Goal: Obtain resource: Obtain resource

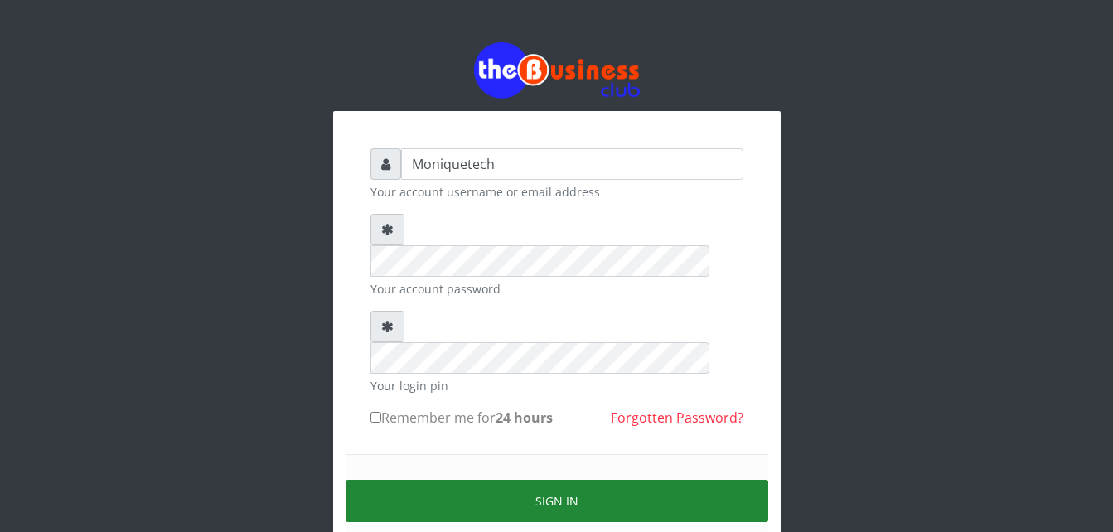
click at [703, 480] on button "Sign in" at bounding box center [557, 501] width 423 height 42
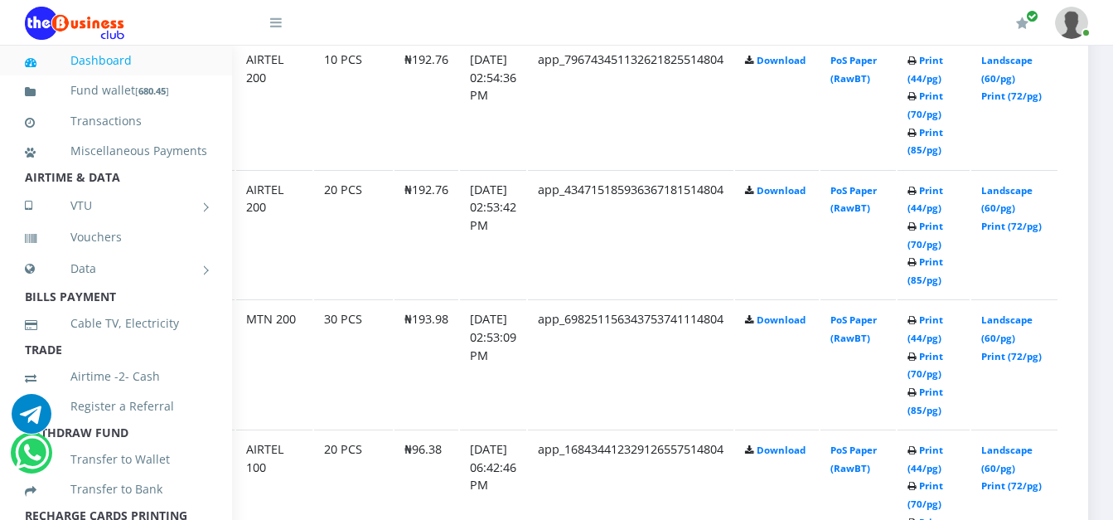
scroll to position [1509, 119]
click at [1005, 321] on link "Landscape (60/pg)" at bounding box center [1006, 328] width 51 height 31
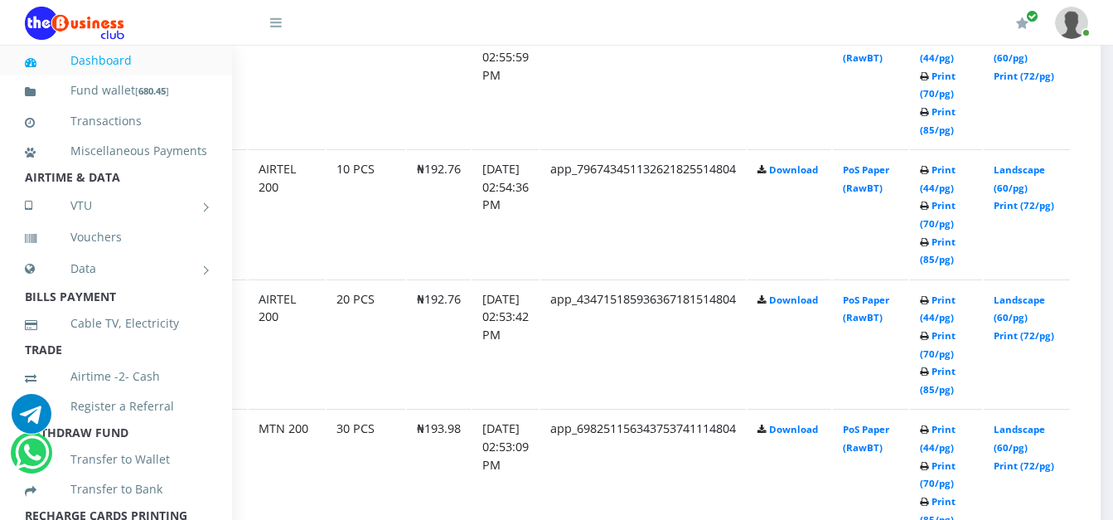
scroll to position [1376, 81]
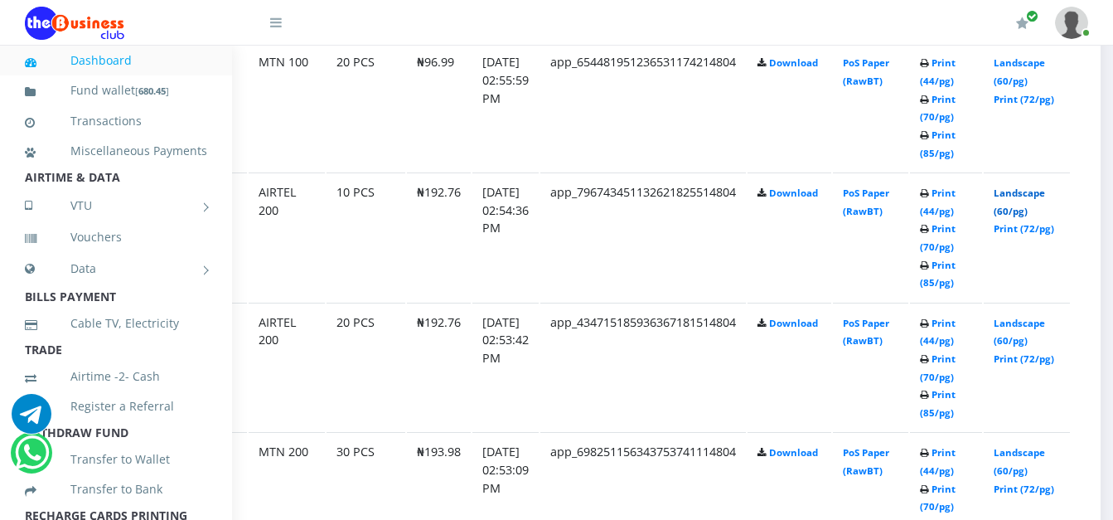
click at [1045, 199] on link "Landscape (60/pg)" at bounding box center [1018, 201] width 51 height 31
click at [1032, 324] on link "Landscape (60/pg)" at bounding box center [1018, 332] width 51 height 31
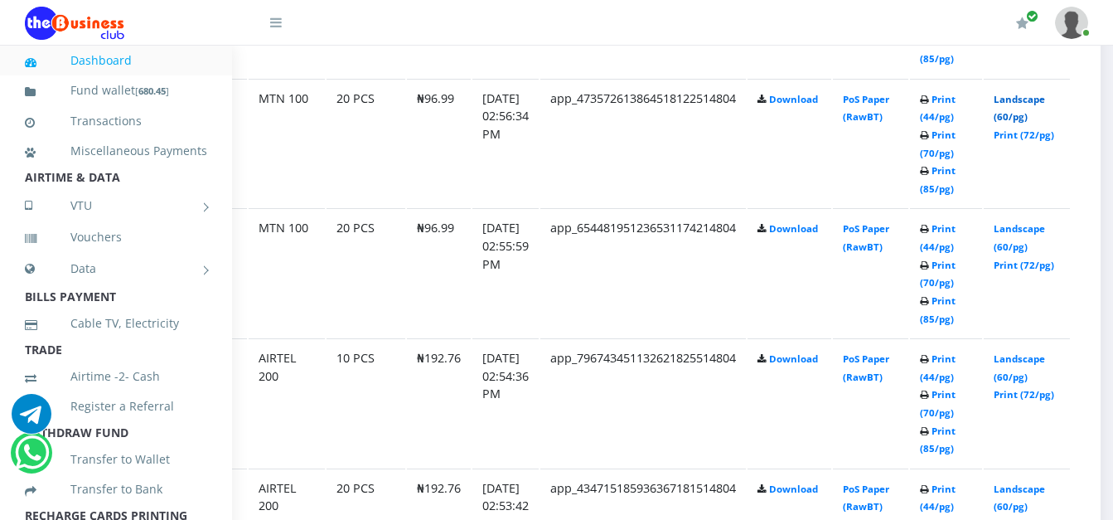
click at [1027, 104] on link "Landscape (60/pg)" at bounding box center [1018, 108] width 51 height 31
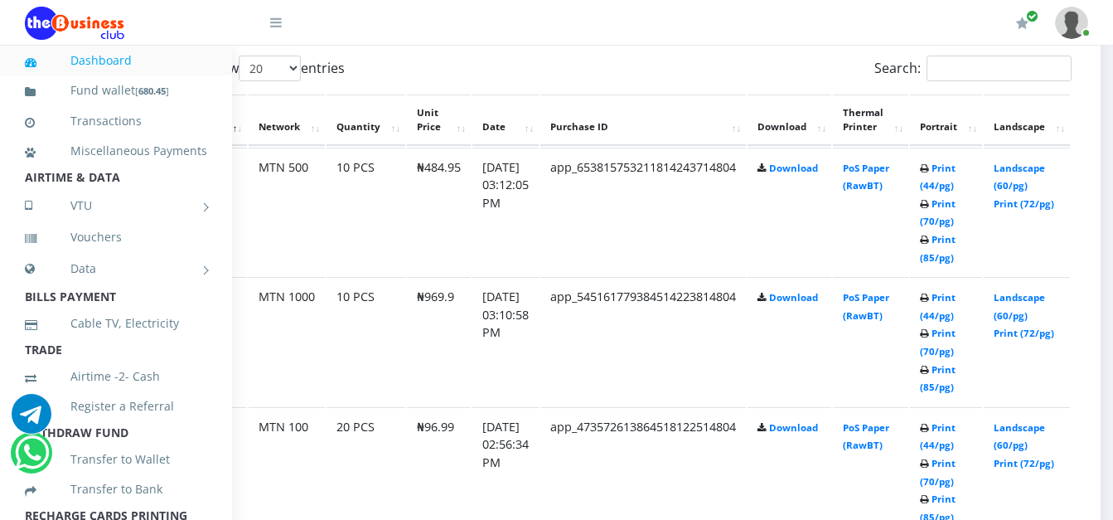
scroll to position [879, 81]
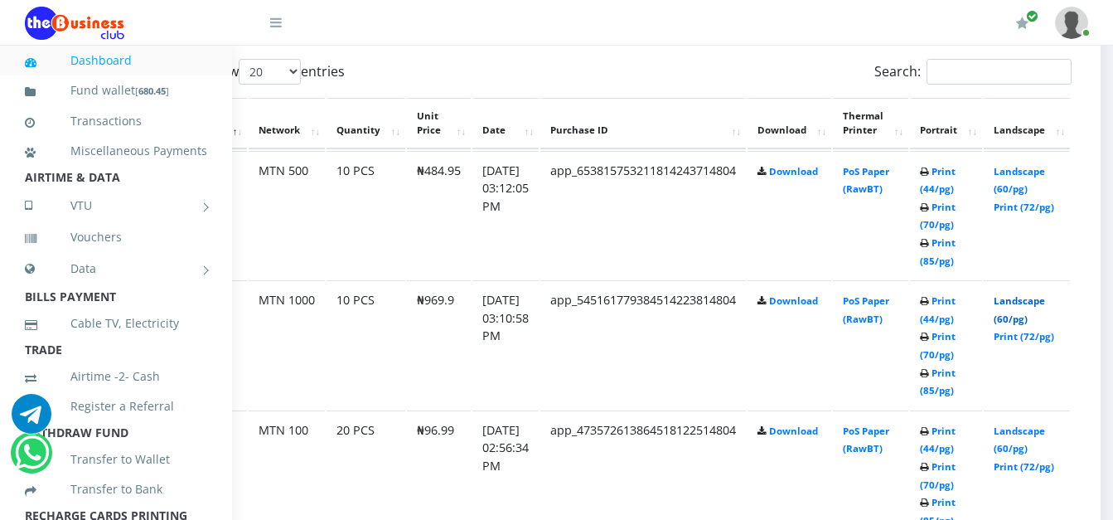
click at [1037, 302] on link "Landscape (60/pg)" at bounding box center [1018, 309] width 51 height 31
click at [1037, 173] on link "Landscape (60/pg)" at bounding box center [1018, 180] width 51 height 31
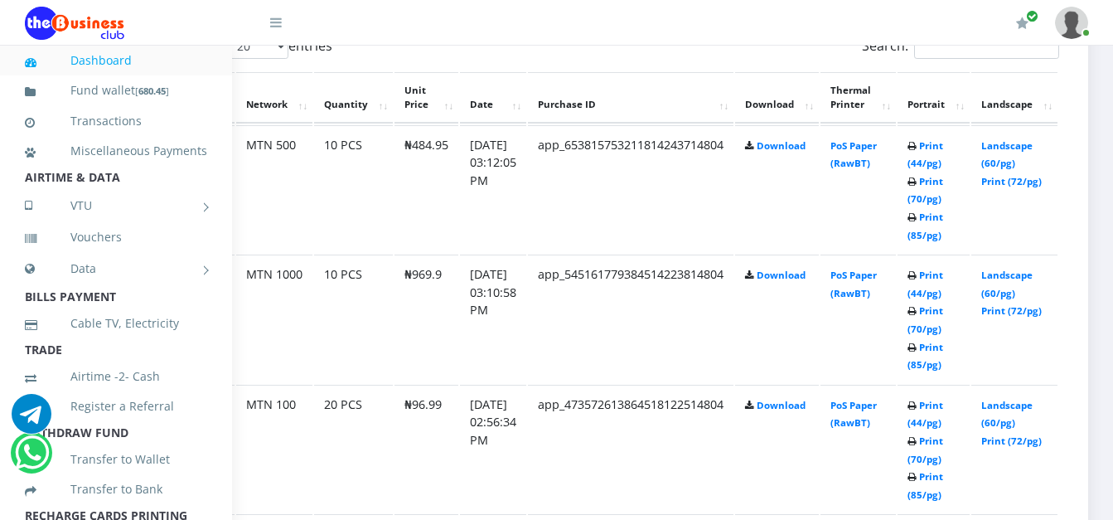
scroll to position [905, 119]
click at [995, 149] on link "Landscape (60/pg)" at bounding box center [1006, 154] width 51 height 31
